Goal: Navigation & Orientation: Find specific page/section

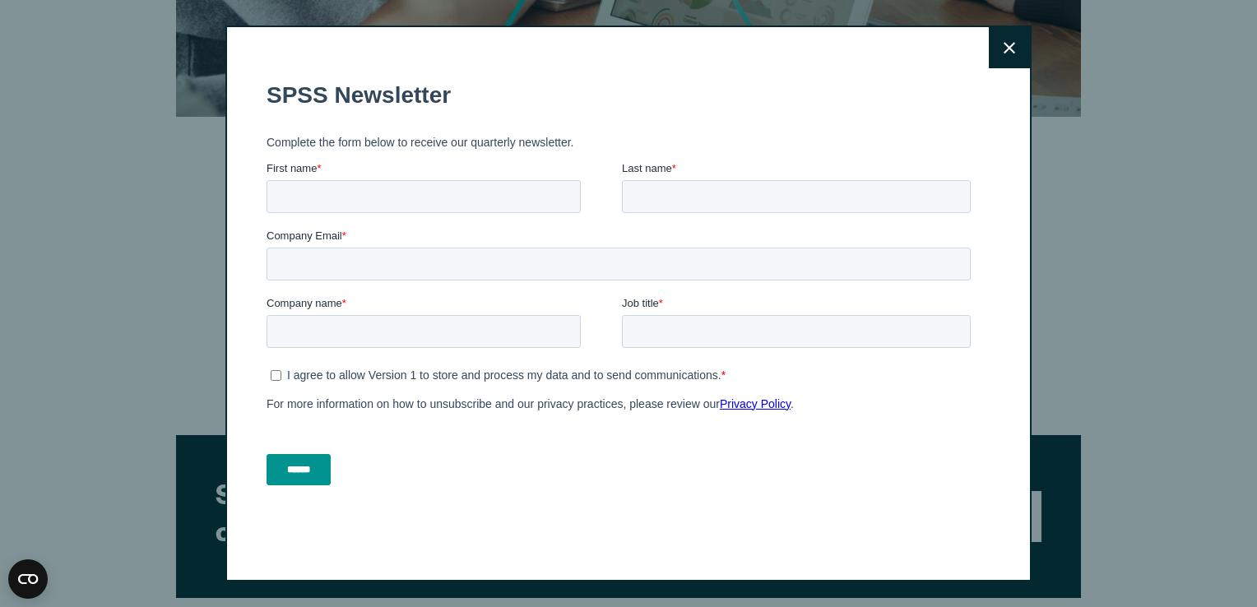
click at [992, 56] on button "Close" at bounding box center [1009, 47] width 41 height 41
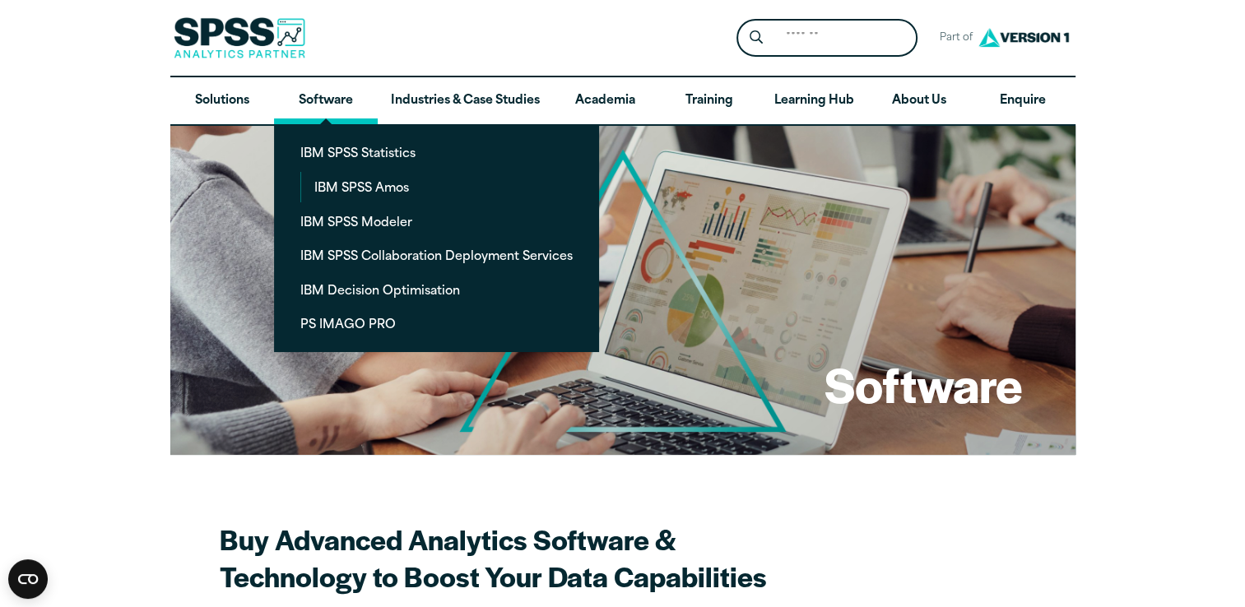
click at [354, 84] on link "Software" at bounding box center [326, 101] width 104 height 48
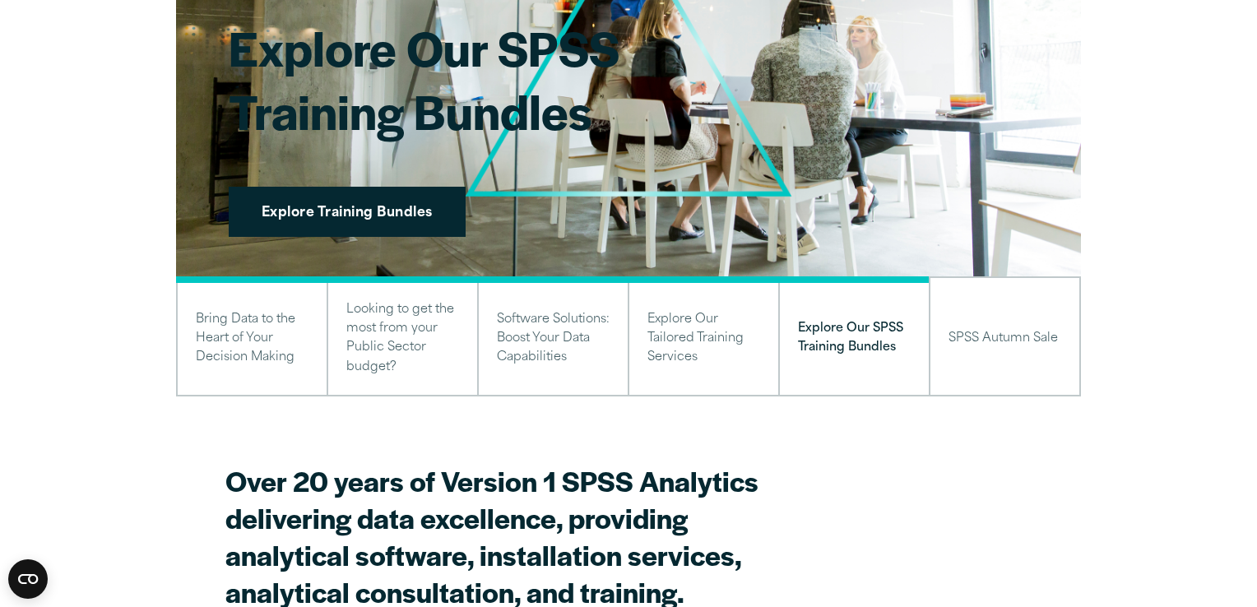
click at [10, 110] on div "Close" at bounding box center [628, 303] width 1257 height 607
